Goal: Find specific page/section: Find specific page/section

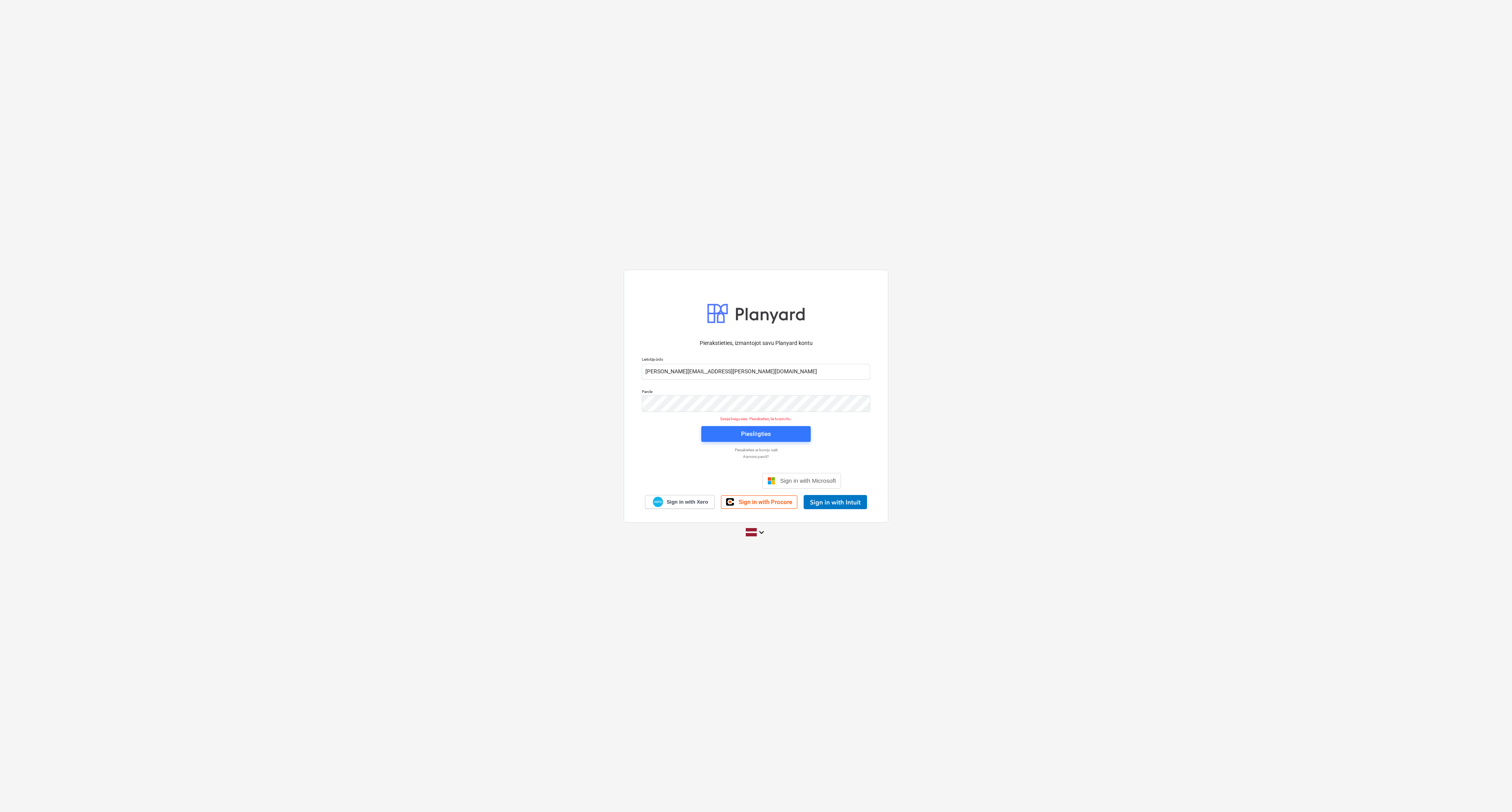
click at [758, 423] on div "Pieslēgties" at bounding box center [756, 434] width 119 height 25
click at [767, 433] on div "Pieslēgties" at bounding box center [756, 434] width 30 height 10
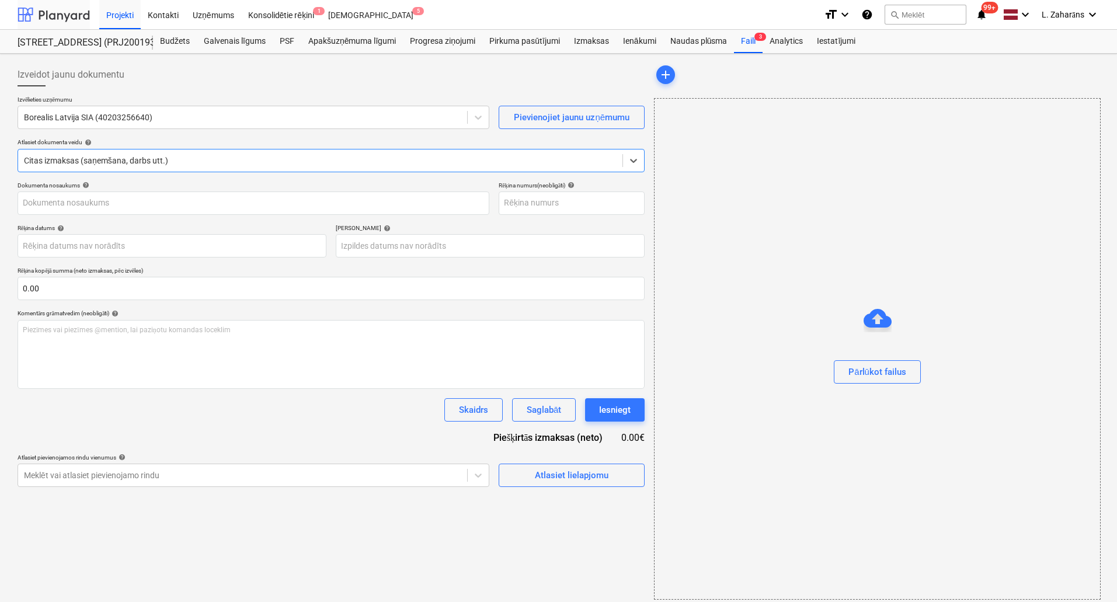
click at [67, 12] on div at bounding box center [54, 14] width 72 height 29
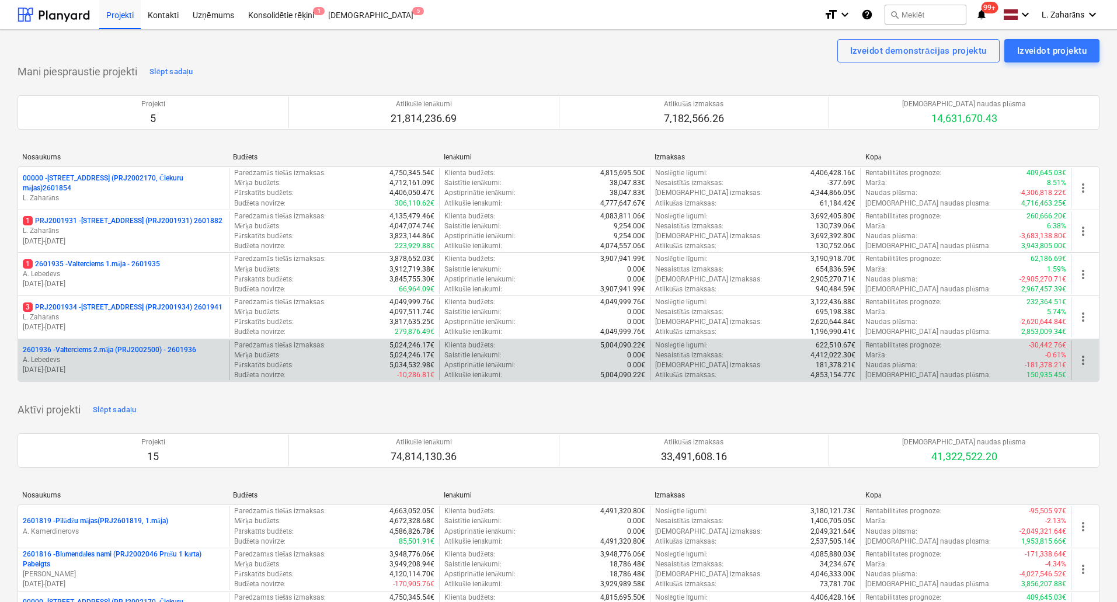
click at [107, 346] on p "2601936 - Valterciems 2.māja (PRJ2002500) - 2601936" at bounding box center [109, 350] width 173 height 10
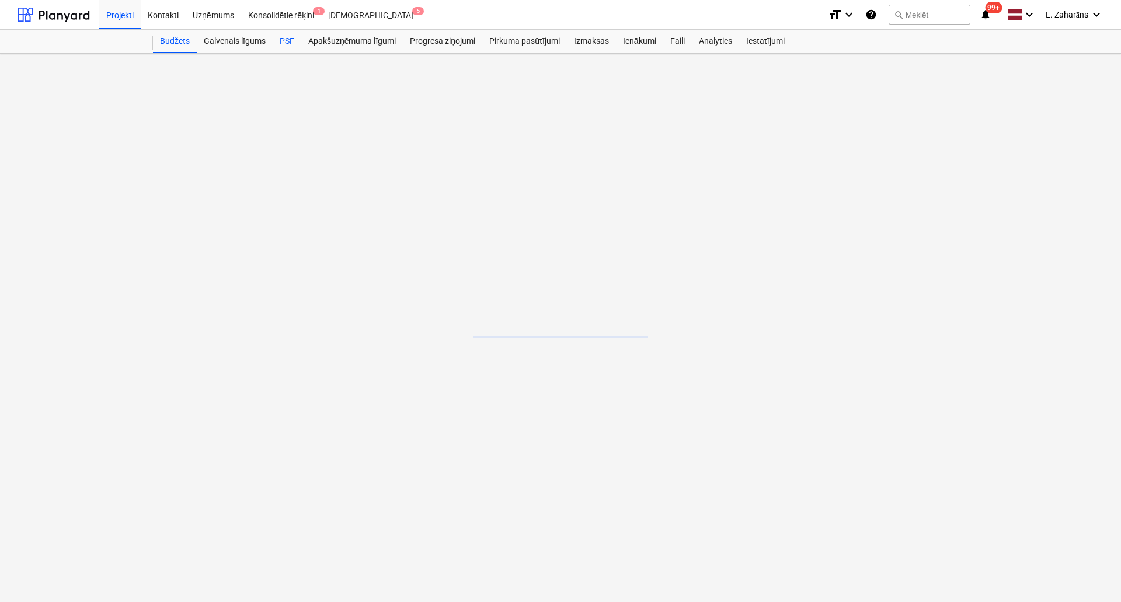
click at [291, 38] on div "PSF" at bounding box center [287, 41] width 29 height 23
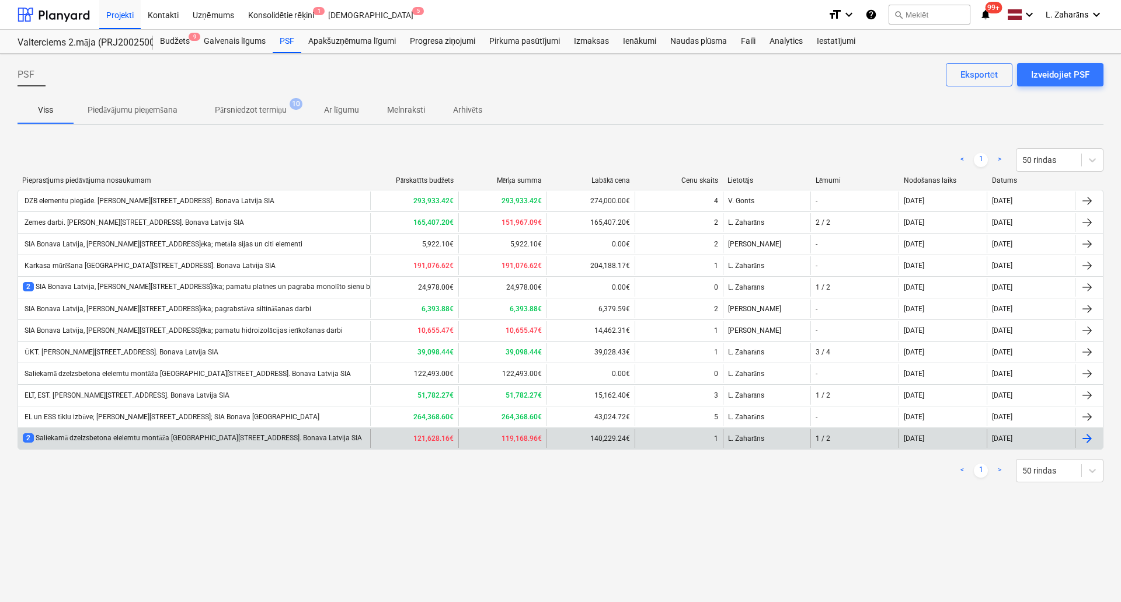
click at [165, 439] on div "2 Saliekamā dzelzsbetona elelemtu montāža [GEOGRAPHIC_DATA][STREET_ADDRESS]. Bo…" at bounding box center [192, 438] width 339 height 10
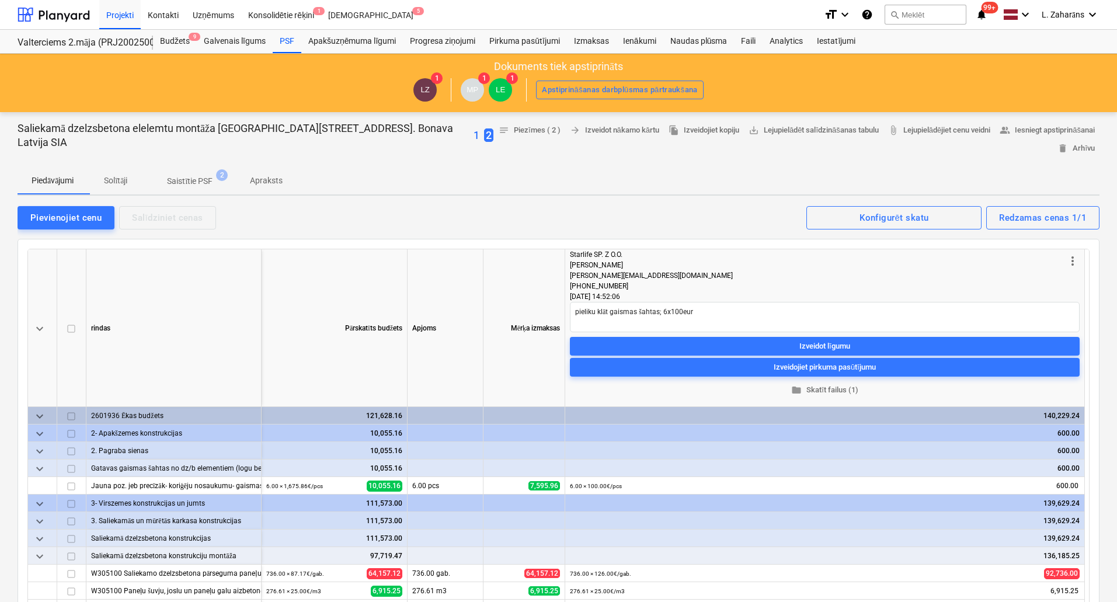
type textarea "x"
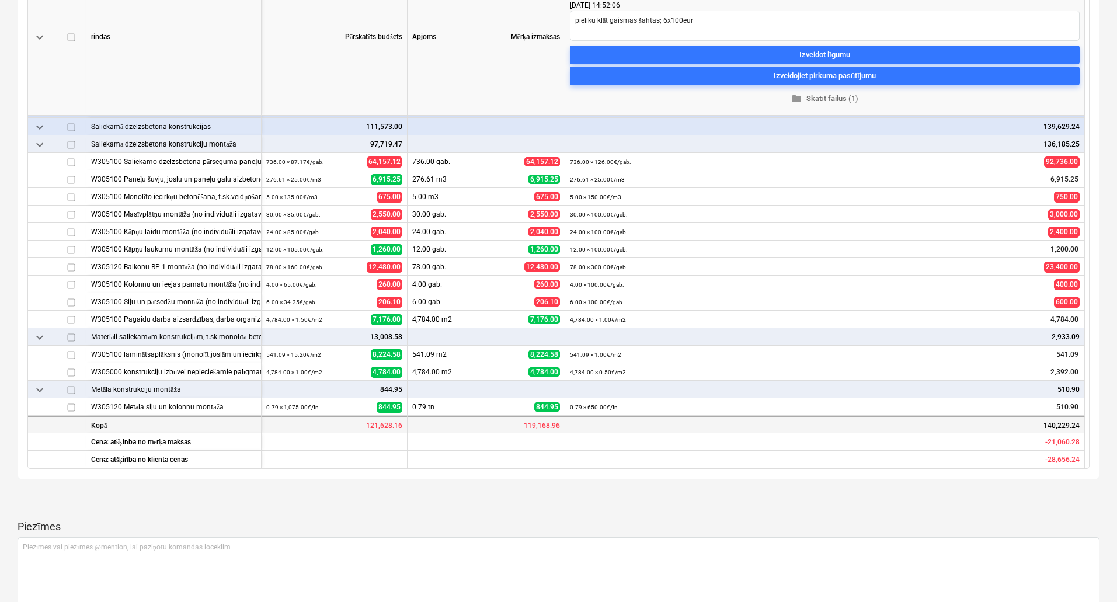
scroll to position [292, 0]
